Goal: Task Accomplishment & Management: Use online tool/utility

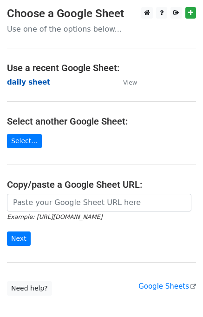
click at [37, 81] on strong "daily sheet" at bounding box center [28, 82] width 43 height 8
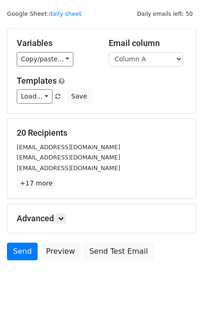
scroll to position [43, 0]
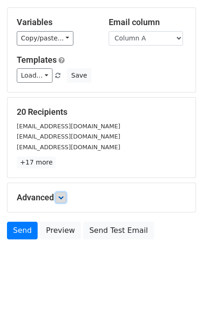
click at [64, 198] on icon at bounding box center [61, 198] width 6 height 6
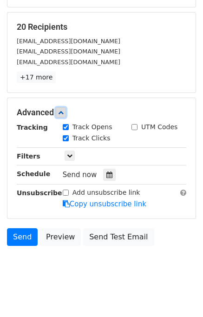
scroll to position [134, 0]
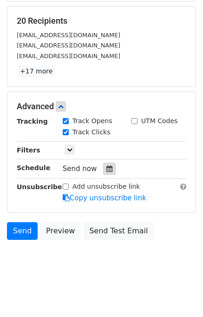
click at [103, 169] on div at bounding box center [109, 169] width 13 height 12
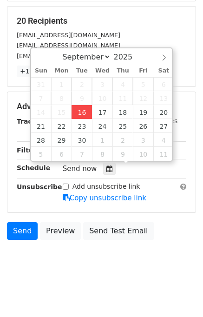
type input "[DATE] 13:09"
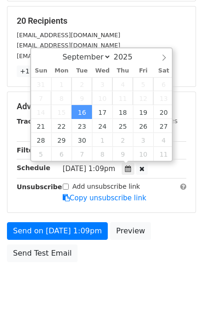
type input "01"
type input "09"
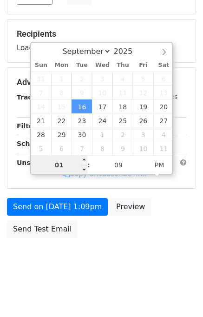
scroll to position [119, 0]
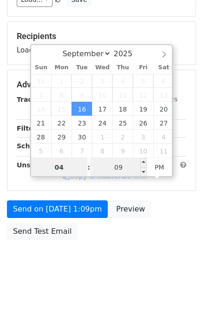
type input "04"
type input "2025-09-16 16:09"
click at [111, 168] on input "09" at bounding box center [118, 167] width 57 height 19
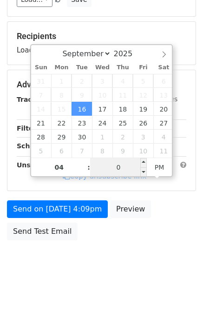
type input "00"
type input "2025-09-16 16:00"
click at [165, 237] on div "Send on Sep 16 at 4:09pm Preview Send Test Email" at bounding box center [101, 223] width 203 height 45
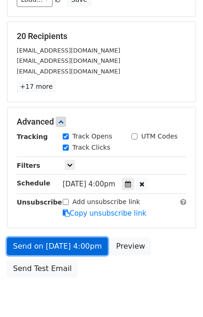
click at [63, 241] on link "Send on Sep 16 at 4:00pm" at bounding box center [57, 247] width 101 height 18
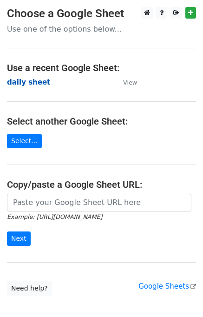
click at [37, 83] on strong "daily sheet" at bounding box center [28, 82] width 43 height 8
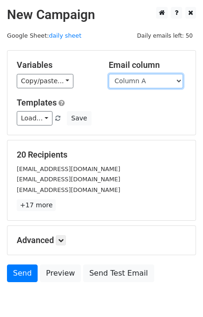
click at [147, 82] on select "Column A Column B Column C Column D Column E" at bounding box center [146, 81] width 74 height 14
click at [109, 74] on select "Column A Column B Column C Column D Column E" at bounding box center [146, 81] width 74 height 14
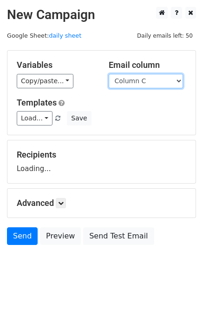
click at [142, 84] on select "Column A Column B Column C Column D Column E" at bounding box center [146, 81] width 74 height 14
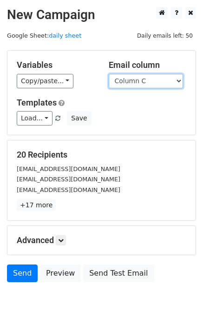
select select "Column B"
click at [109, 74] on select "Column A Column B Column C Column D Column E" at bounding box center [146, 81] width 74 height 14
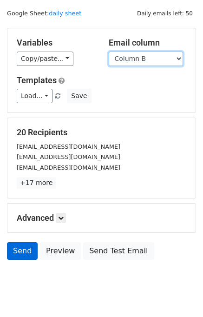
scroll to position [43, 0]
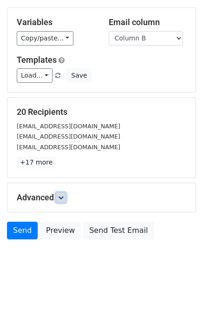
click at [66, 197] on link at bounding box center [61, 198] width 10 height 10
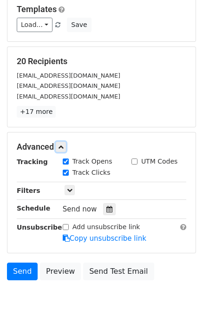
scroll to position [123, 0]
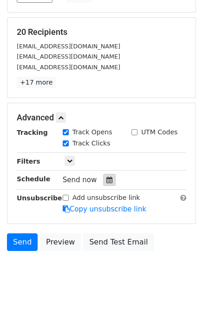
click at [110, 175] on div at bounding box center [109, 180] width 13 height 12
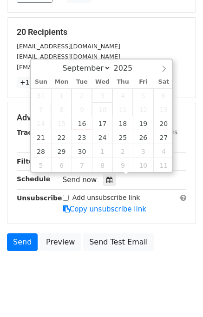
click at [110, 115] on span "10" at bounding box center [102, 109] width 20 height 14
type input "2025-09-17 12:00"
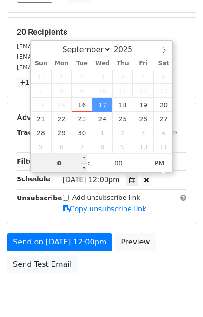
type input "05"
type input "2025-09-17 17:00"
click at [168, 244] on div "Send on Sep 17 at 12:00pm Preview Send Test Email" at bounding box center [101, 256] width 203 height 45
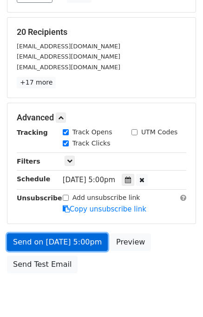
click at [74, 243] on link "Send on Sep 17 at 5:00pm" at bounding box center [57, 243] width 101 height 18
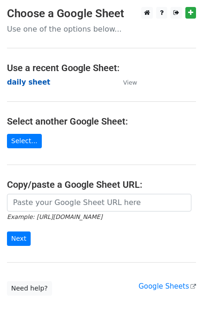
click at [25, 82] on strong "daily sheet" at bounding box center [28, 82] width 43 height 8
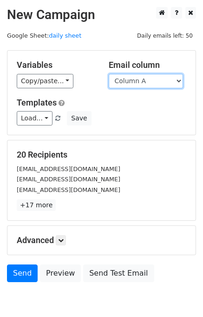
click at [128, 84] on select "Column A Column B Column C Column D Column E" at bounding box center [146, 81] width 74 height 14
select select "Column C"
click at [109, 74] on select "Column A Column B Column C Column D Column E" at bounding box center [146, 81] width 74 height 14
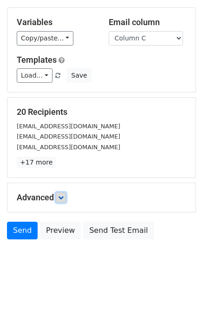
click at [66, 197] on link at bounding box center [61, 198] width 10 height 10
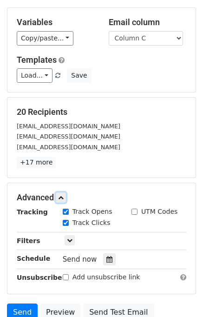
scroll to position [104, 0]
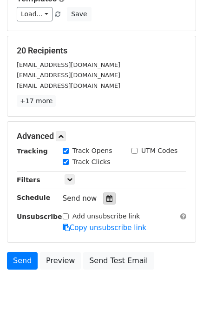
click at [107, 197] on icon at bounding box center [110, 198] width 6 height 7
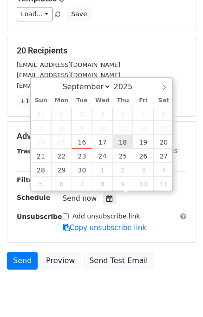
type input "2025-09-18 12:00"
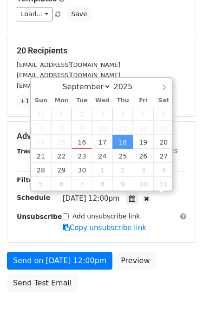
scroll to position [0, 0]
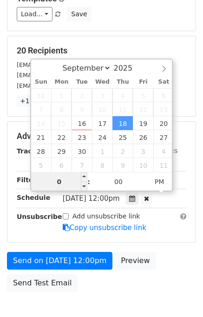
type input "06"
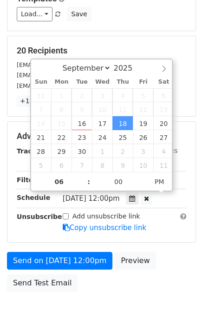
type input "2025-09-18 18:00"
click at [166, 246] on form "Variables Copy/paste... {{Column A}} {{Column B}} {{Column C}} {{Column D}} {{C…" at bounding box center [101, 121] width 189 height 351
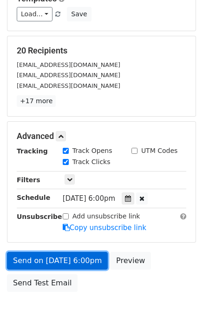
click at [87, 260] on link "Send on Sep 18 at 6:00pm" at bounding box center [57, 261] width 101 height 18
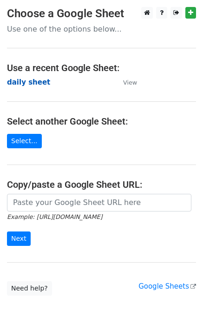
click at [32, 81] on strong "daily sheet" at bounding box center [28, 82] width 43 height 8
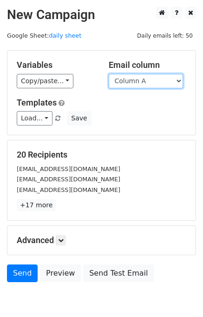
click at [141, 83] on select "Column A Column B Column C Column D Column E" at bounding box center [146, 81] width 74 height 14
select select "Column D"
click at [109, 74] on select "Column A Column B Column C Column D Column E" at bounding box center [146, 81] width 74 height 14
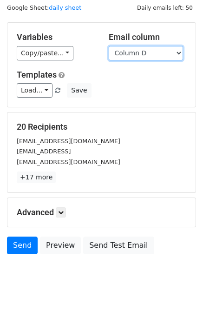
scroll to position [43, 0]
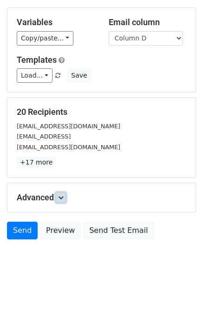
click at [62, 196] on icon at bounding box center [61, 198] width 6 height 6
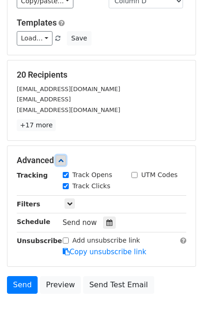
scroll to position [126, 0]
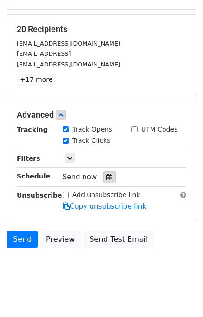
click at [109, 176] on div at bounding box center [109, 177] width 13 height 12
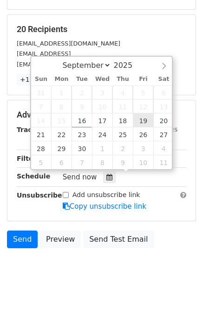
type input "2025-09-19 12:00"
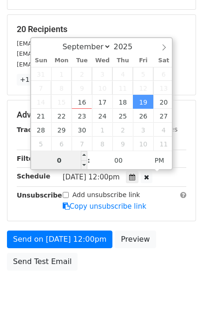
type input "07"
type input "2025-09-19 19:00"
click at [163, 225] on form "Variables Copy/paste... {{Column A}} {{Column B}} {{Column C}} {{Column D}} {{C…" at bounding box center [101, 100] width 189 height 351
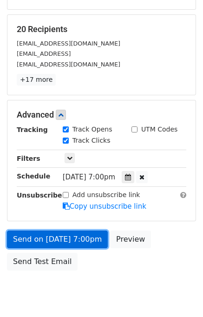
click at [80, 236] on link "Send on Sep 19 at 7:00pm" at bounding box center [57, 240] width 101 height 18
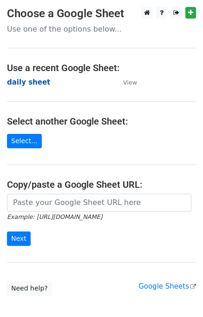
click at [36, 84] on strong "daily sheet" at bounding box center [28, 82] width 43 height 8
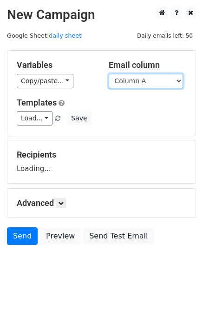
click at [136, 82] on select "Column A Column B Column C Column D Column E" at bounding box center [146, 81] width 74 height 14
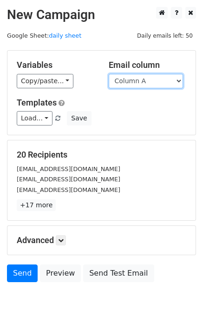
click at [134, 84] on select "Column A Column B Column C Column D Column E" at bounding box center [146, 81] width 74 height 14
select select "Column E"
click at [109, 74] on select "Column A Column B Column C Column D Column E" at bounding box center [146, 81] width 74 height 14
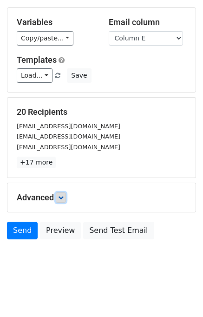
click at [64, 196] on icon at bounding box center [61, 198] width 6 height 6
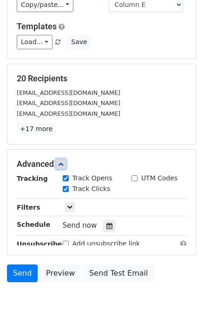
scroll to position [101, 0]
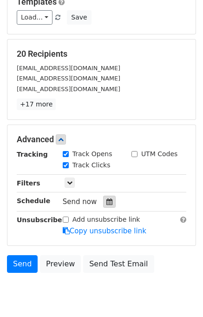
click at [107, 199] on icon at bounding box center [110, 202] width 6 height 7
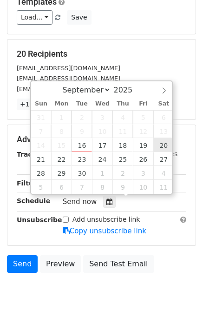
type input "[DATE] 12:00"
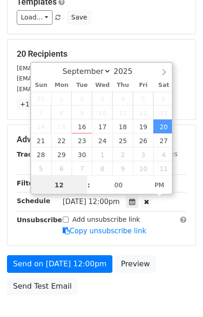
scroll to position [0, 0]
type input "08"
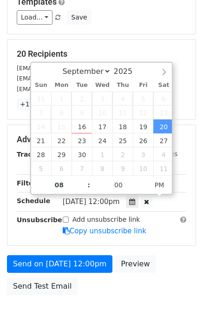
type input "[DATE] 20:00"
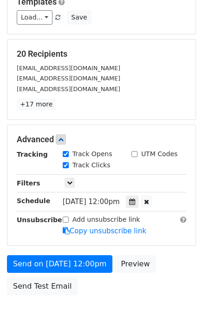
click at [179, 247] on form "Variables Copy/paste... {{Column A}} {{Column B}} {{Column C}} {{Column D}} {{C…" at bounding box center [101, 124] width 189 height 351
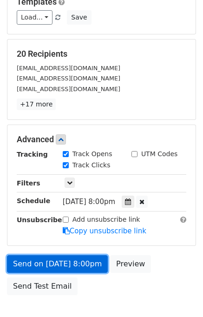
click at [81, 261] on link "Send on [DATE] 8:00pm" at bounding box center [57, 265] width 101 height 18
